Goal: Information Seeking & Learning: Learn about a topic

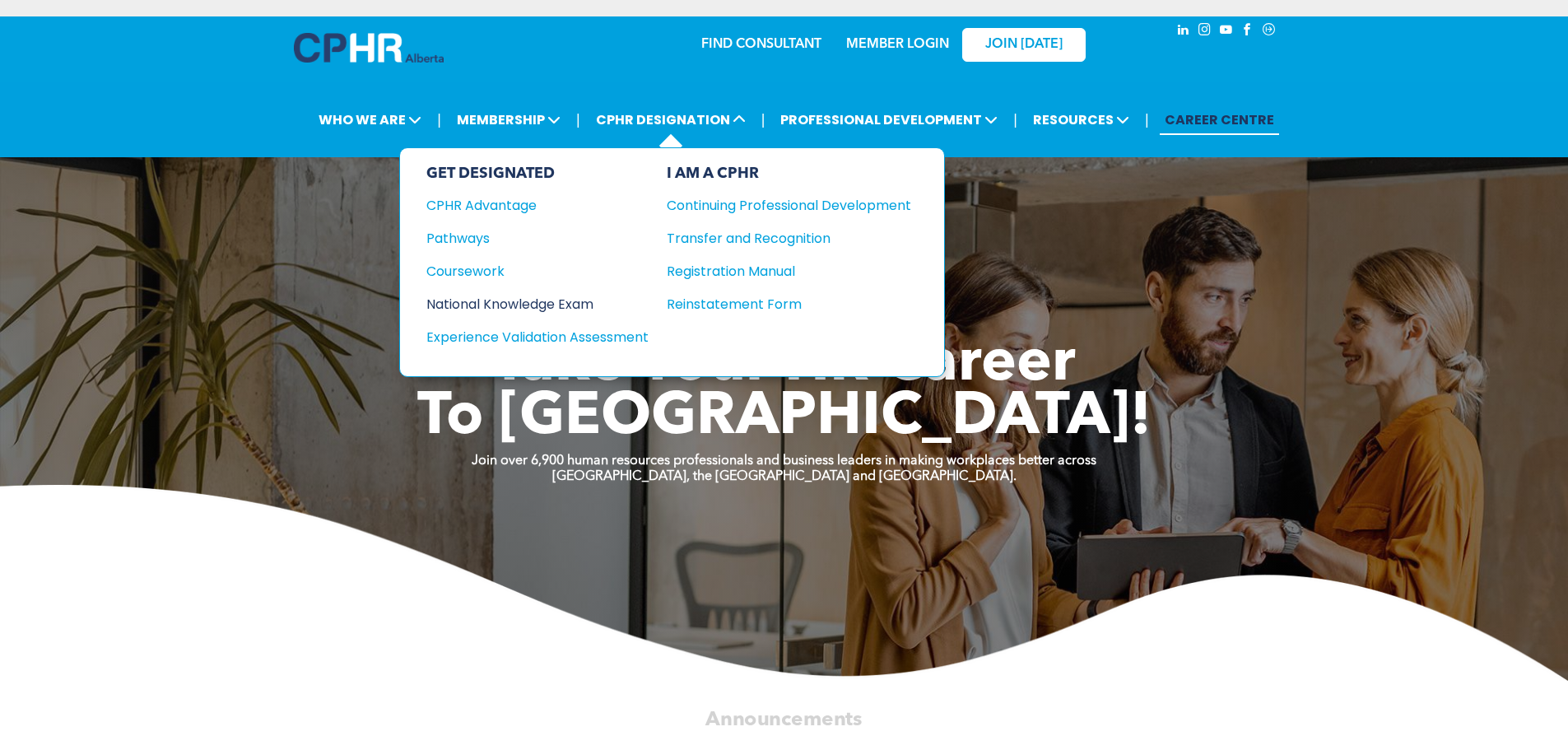
click at [544, 304] on div "National Knowledge Exam" at bounding box center [527, 303] width 200 height 20
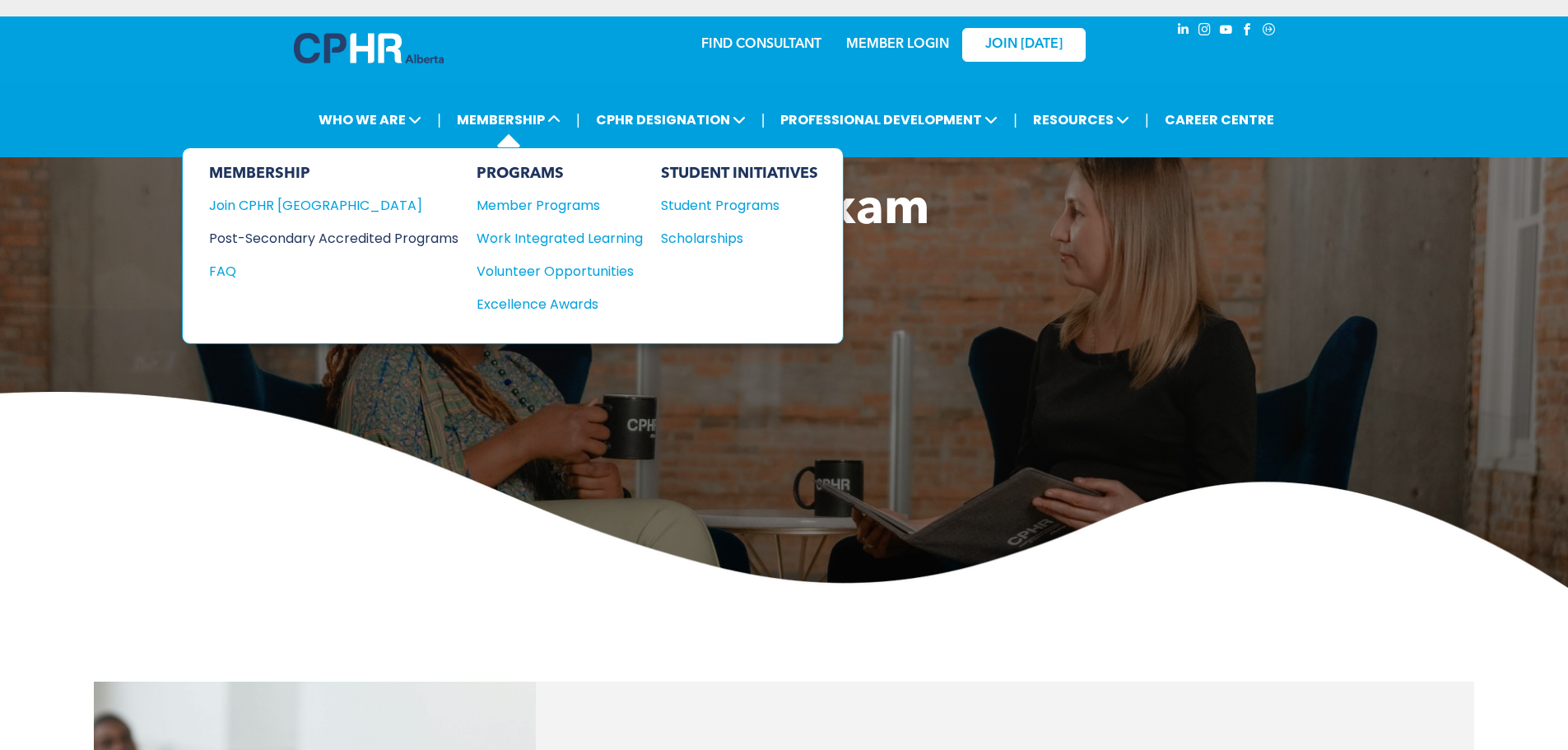
click at [347, 240] on div "Post-Secondary Accredited Programs" at bounding box center [321, 238] width 224 height 20
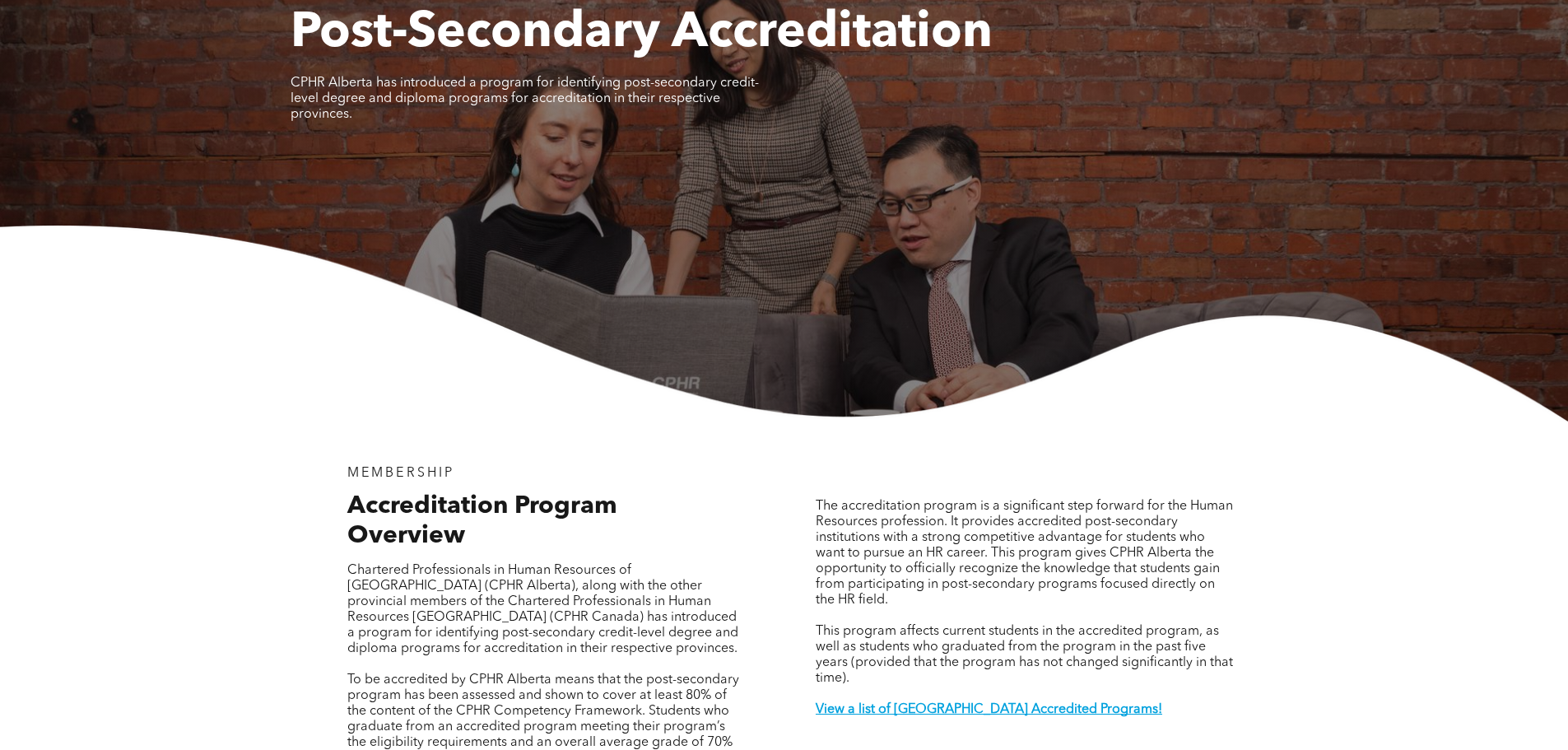
scroll to position [411, 0]
